Goal: Task Accomplishment & Management: Use online tool/utility

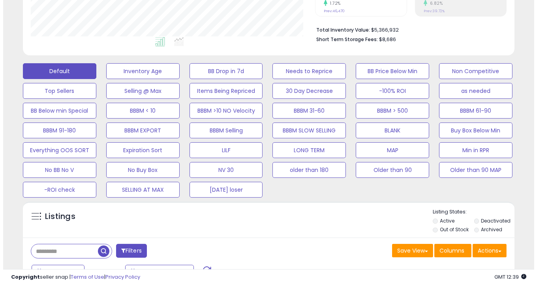
scroll to position [303, 0]
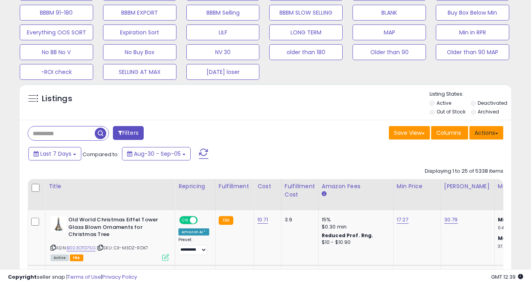
click at [484, 133] on button "Actions" at bounding box center [486, 132] width 34 height 13
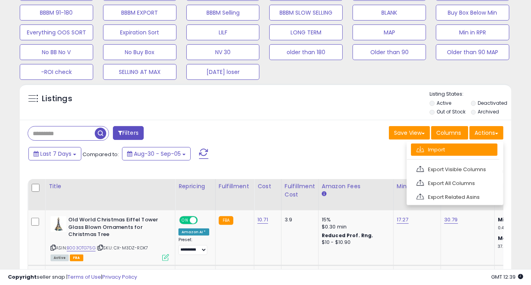
click at [463, 149] on link "Import" at bounding box center [454, 149] width 86 height 12
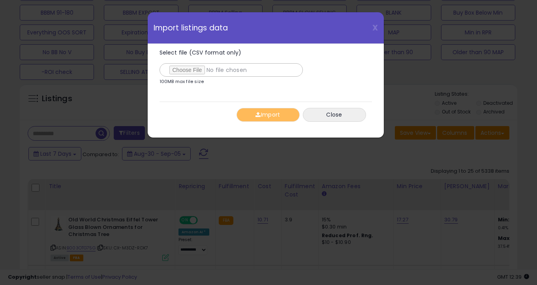
type input "**********"
click at [268, 120] on button "Import" at bounding box center [267, 115] width 63 height 14
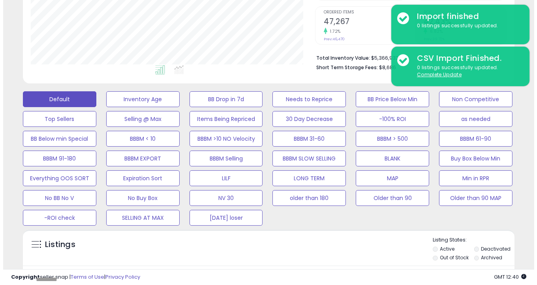
scroll to position [152, 0]
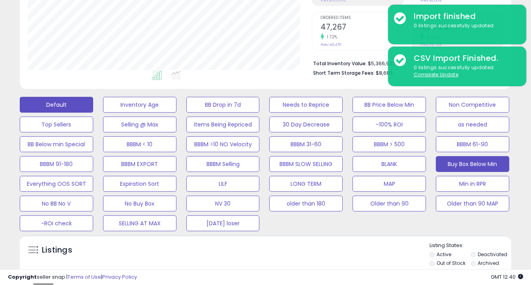
click at [451, 160] on button "Buy Box Below Min" at bounding box center [472, 164] width 73 height 16
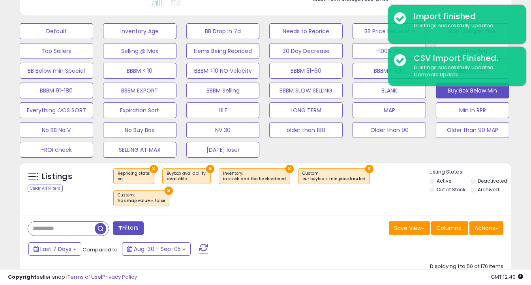
scroll to position [261, 0]
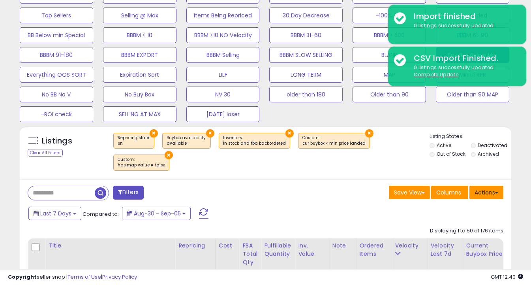
click at [484, 185] on button "Actions" at bounding box center [486, 191] width 34 height 13
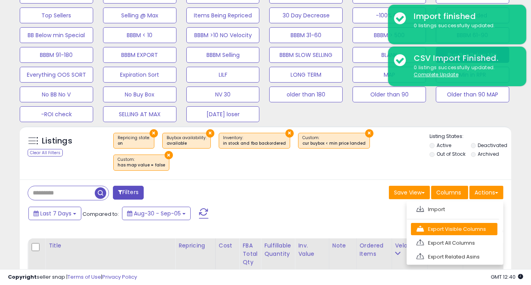
click at [478, 223] on link "Export Visible Columns" at bounding box center [454, 229] width 86 height 12
click at [478, 223] on div "Displaying 1 to 50 of 176 items" at bounding box center [466, 230] width 73 height 15
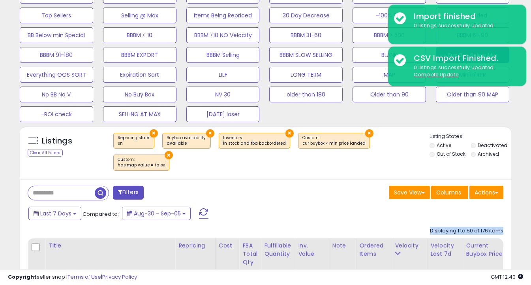
click at [478, 223] on div "Displaying 1 to 50 of 176 items" at bounding box center [466, 230] width 73 height 15
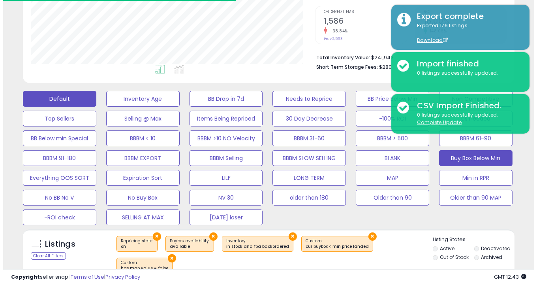
scroll to position [155, 0]
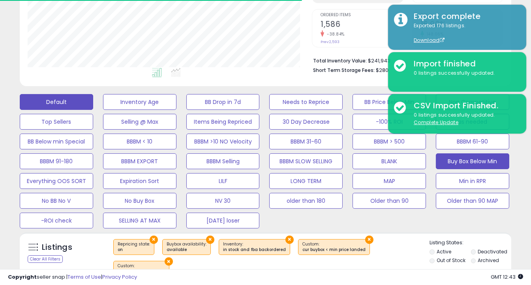
click at [67, 100] on button "Default" at bounding box center [56, 102] width 73 height 16
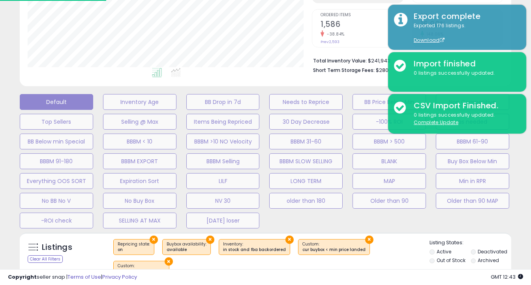
scroll to position [161, 288]
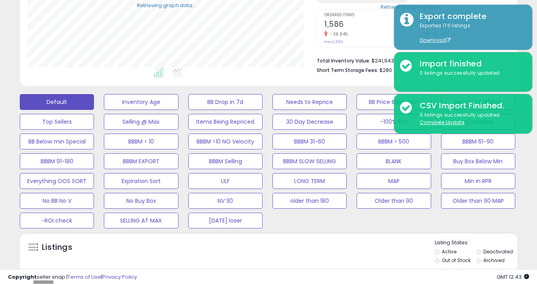
select select "**"
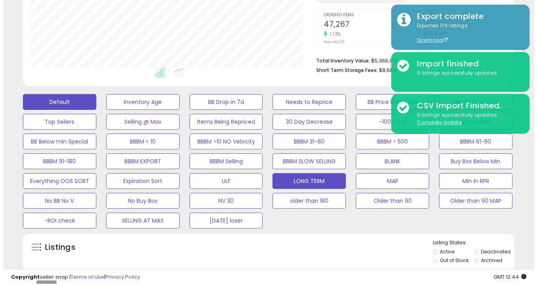
scroll to position [300, 0]
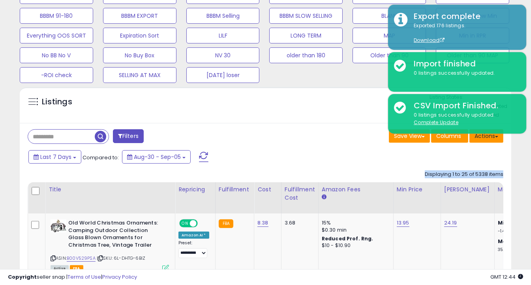
click at [498, 137] on button "Actions" at bounding box center [486, 135] width 34 height 13
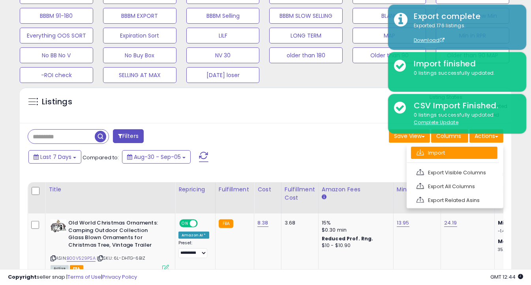
click at [451, 147] on link "Import" at bounding box center [454, 152] width 86 height 12
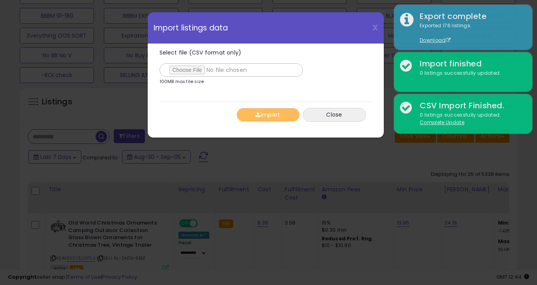
type input "**********"
click at [264, 116] on button "Import" at bounding box center [267, 115] width 63 height 14
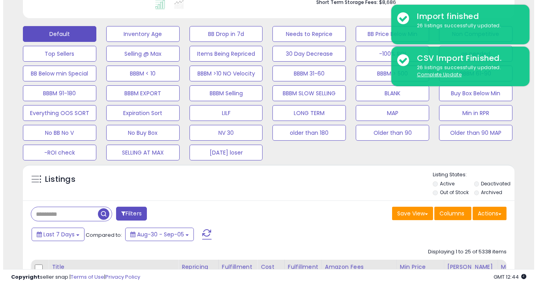
scroll to position [223, 0]
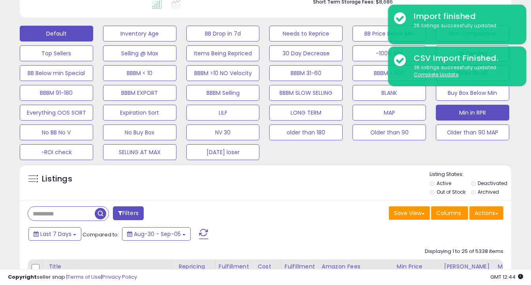
click at [486, 113] on button "Min in RPR" at bounding box center [472, 113] width 73 height 16
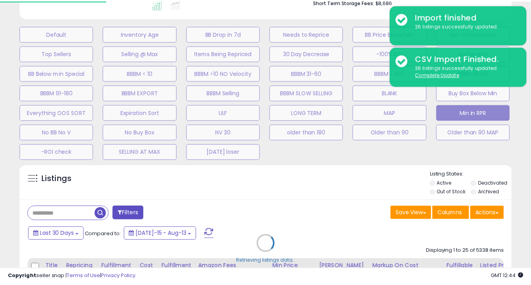
scroll to position [161, 288]
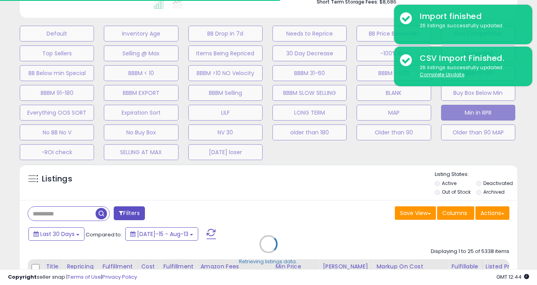
select select "**"
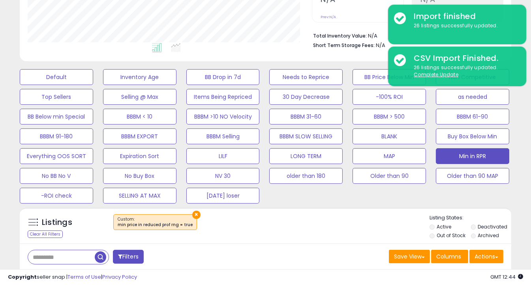
scroll to position [161, 284]
